Goal: Transaction & Acquisition: Purchase product/service

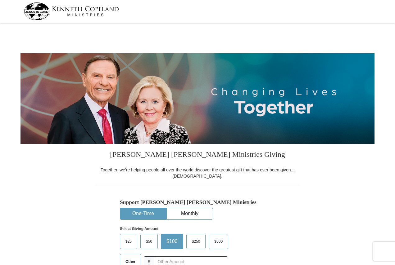
select select "PA"
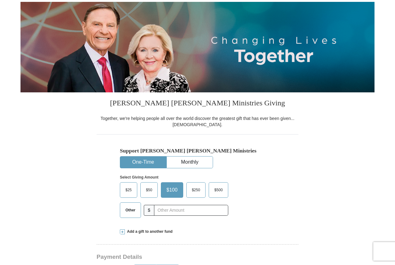
scroll to position [93, 0]
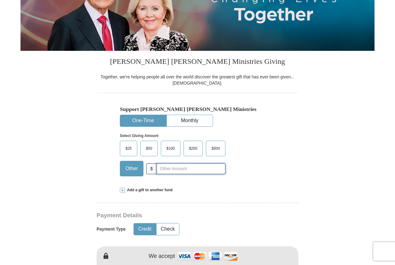
click at [179, 170] on input "text" at bounding box center [190, 169] width 69 height 11
type input "20"
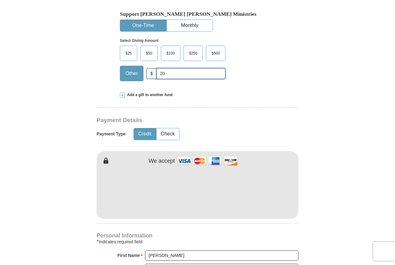
scroll to position [217, 0]
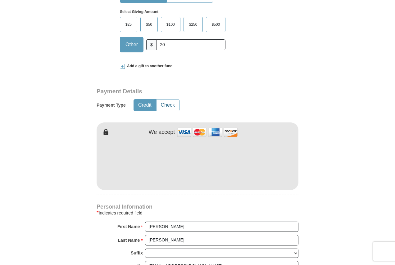
click at [163, 109] on button "Check" at bounding box center [167, 105] width 23 height 11
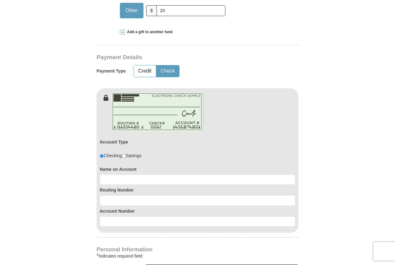
scroll to position [341, 0]
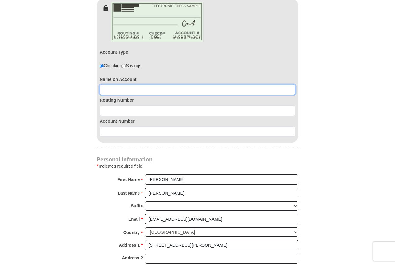
click at [152, 86] on input at bounding box center [197, 90] width 195 height 11
type input "Thomas D Howard"
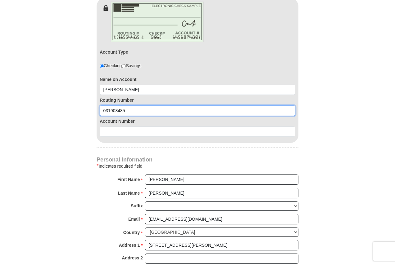
type input "031908485"
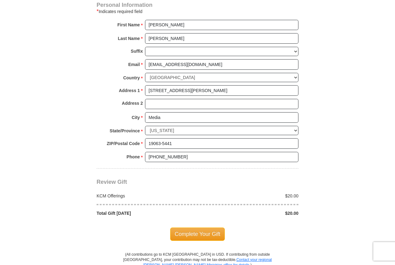
scroll to position [496, 0]
type input "0360154439"
click at [189, 235] on span "Complete Your Gift" at bounding box center [197, 233] width 55 height 13
